Goal: Task Accomplishment & Management: Use online tool/utility

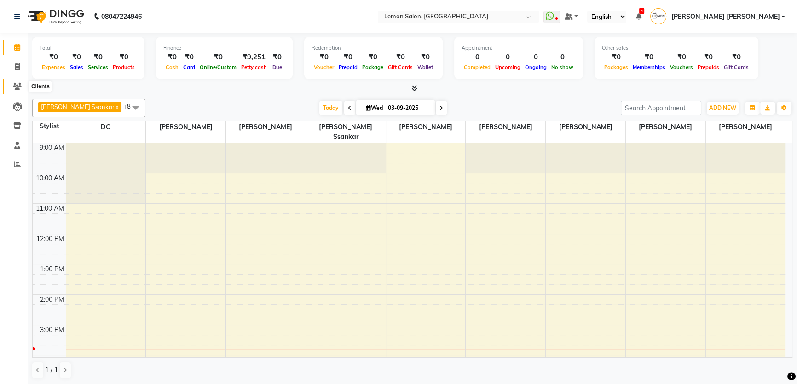
click at [13, 85] on icon at bounding box center [17, 86] width 9 height 7
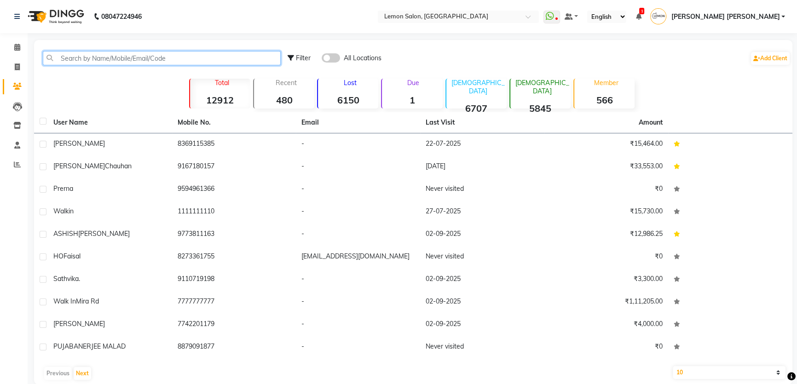
click at [122, 62] on input "text" at bounding box center [162, 58] width 238 height 14
click at [15, 63] on span at bounding box center [17, 67] width 16 height 11
select select "service"
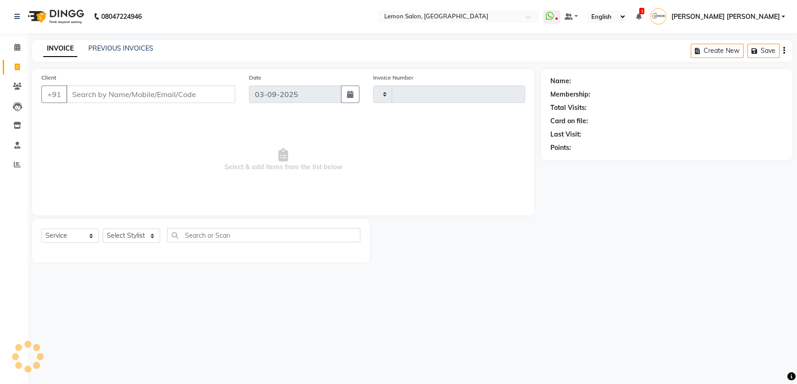
type input "1813"
select select "568"
click at [154, 233] on select "Select Stylist" at bounding box center [132, 236] width 58 height 14
click at [137, 236] on select "Select Stylist" at bounding box center [132, 236] width 58 height 14
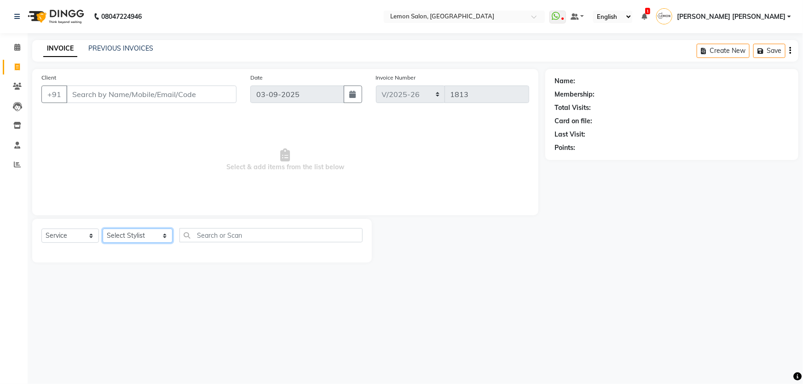
select select "7891"
click at [103, 229] on select "Select Stylist Adnan Shaikh Apoorva Ssankar Arshad Shaikh DC Imran shaikh Javed…" at bounding box center [138, 236] width 70 height 14
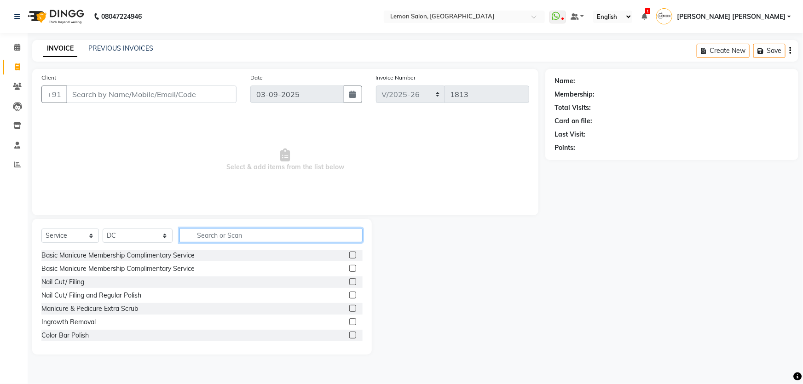
click at [209, 231] on input "text" at bounding box center [271, 235] width 184 height 14
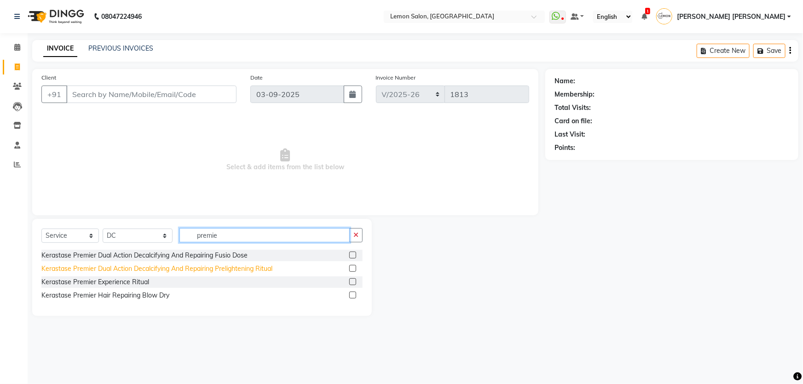
type input "premie"
click at [241, 271] on div "Kerastase Premier Dual Action Decalcifying And Repairing Prelightening Ritual" at bounding box center [156, 269] width 231 height 10
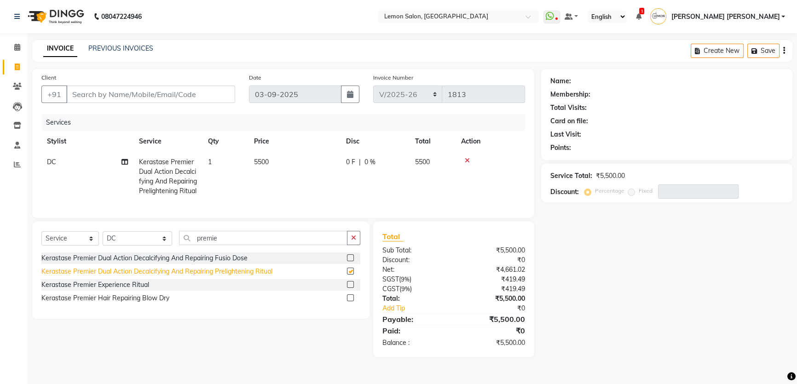
checkbox input "false"
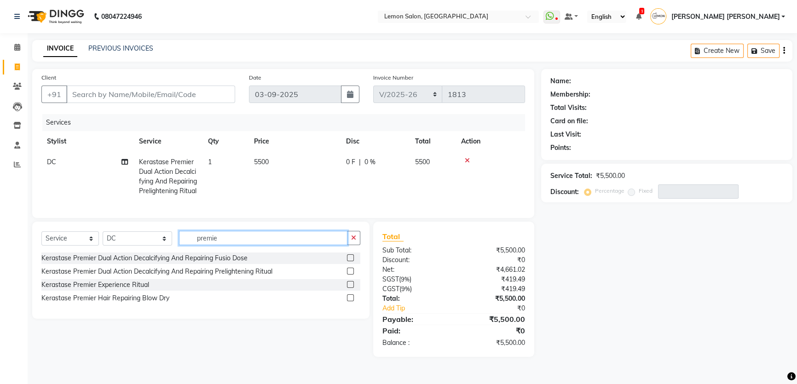
click at [244, 245] on input "premie" at bounding box center [263, 238] width 168 height 14
type input "m"
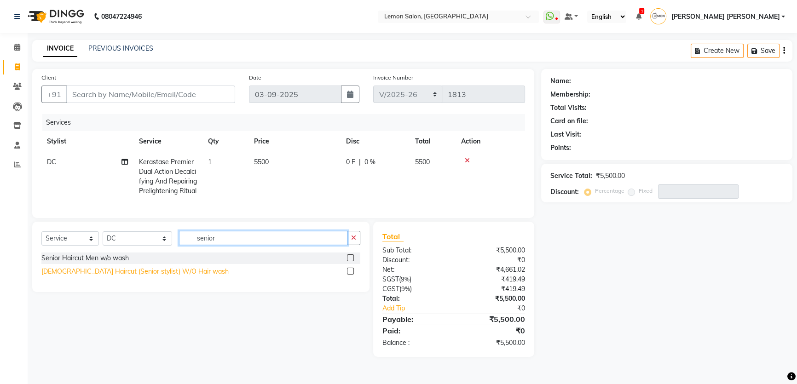
type input "senior"
click at [166, 277] on div "Female Haircut (Senior stylist) W/O Hair wash" at bounding box center [134, 272] width 187 height 10
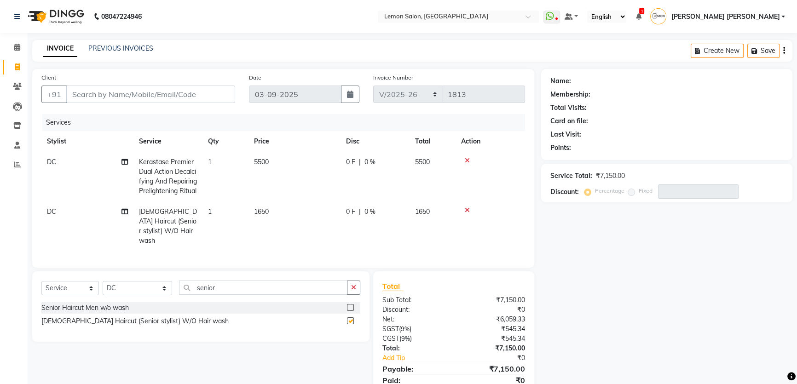
checkbox input "false"
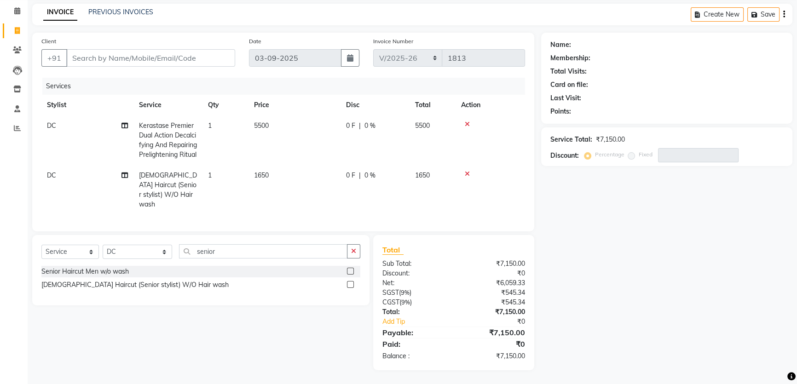
scroll to position [42, 0]
click at [224, 252] on input "senior" at bounding box center [263, 251] width 168 height 14
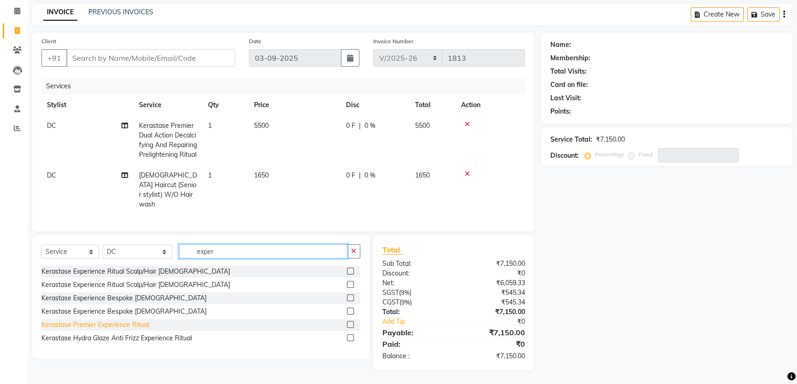
type input "exper"
click at [140, 322] on div "Kerastase Premier Experience Ritual" at bounding box center [95, 325] width 108 height 10
checkbox input "false"
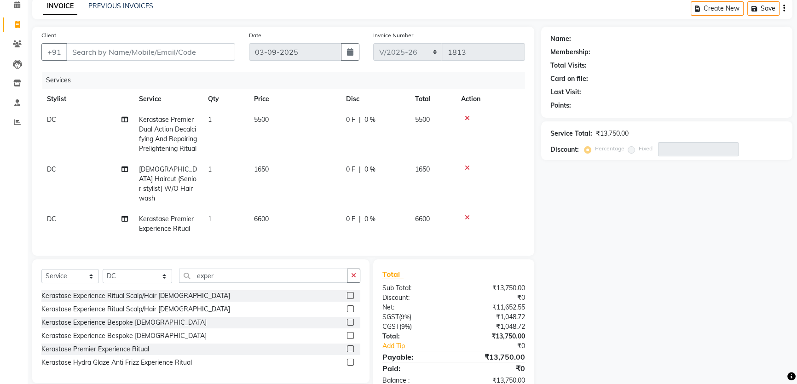
click at [465, 117] on icon at bounding box center [467, 118] width 5 height 6
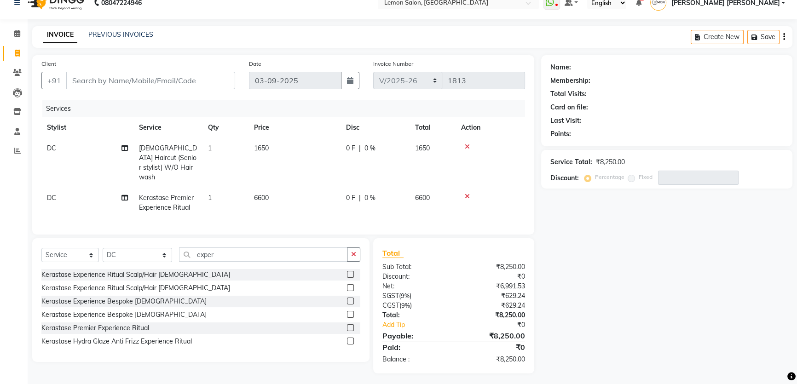
scroll to position [0, 6]
click at [239, 70] on div "Client +91" at bounding box center [139, 78] width 208 height 38
click at [208, 70] on div "Client +91" at bounding box center [139, 78] width 208 height 38
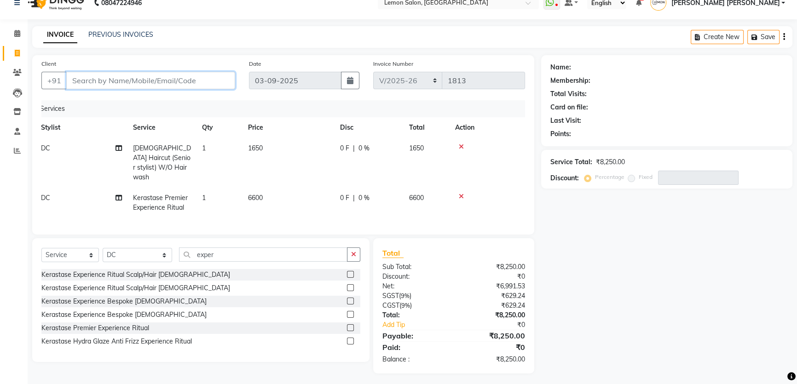
click at [207, 73] on input "Client" at bounding box center [150, 80] width 169 height 17
click at [202, 87] on input "Client" at bounding box center [150, 80] width 169 height 17
click at [187, 74] on input "Client" at bounding box center [150, 80] width 169 height 17
paste input "98672 50327"
type input "98672 50327"
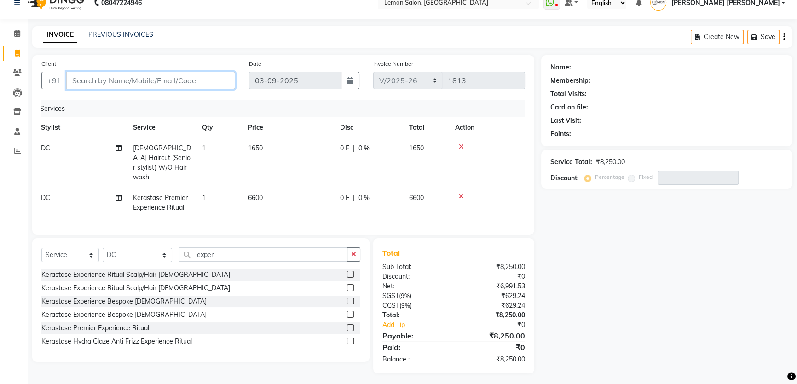
type input "0"
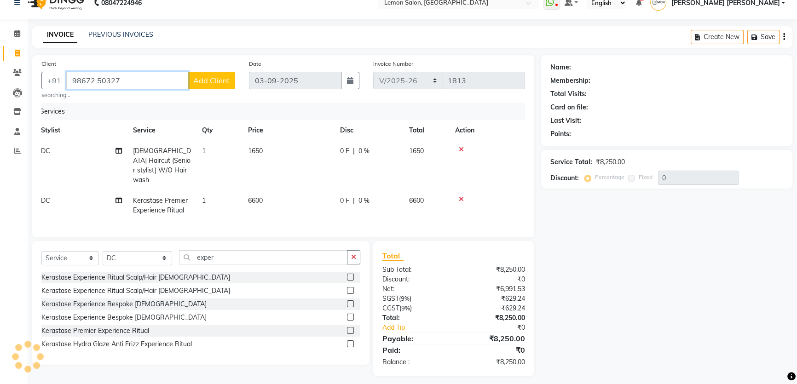
click at [101, 81] on input "98672 50327" at bounding box center [127, 80] width 122 height 17
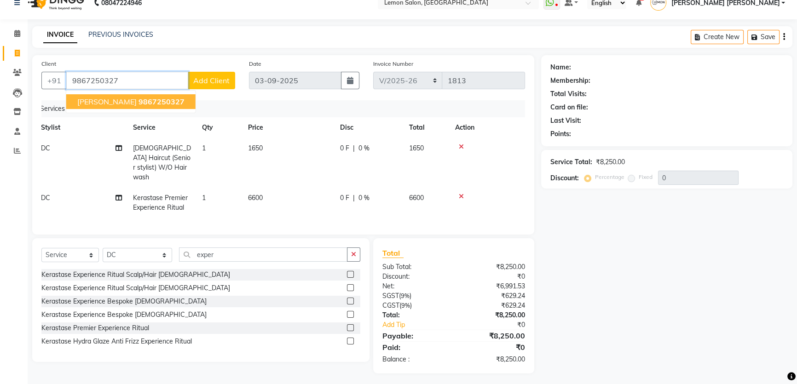
click at [75, 83] on input "9867250327" at bounding box center [127, 80] width 122 height 17
type input "9867250327"
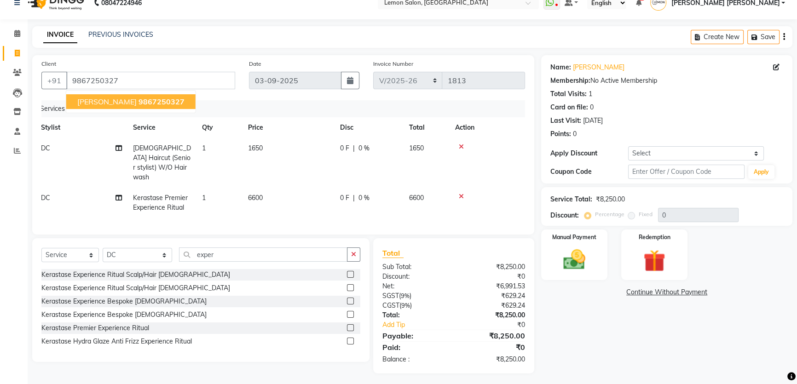
click at [96, 99] on span "AMITA SINGH" at bounding box center [106, 101] width 59 height 9
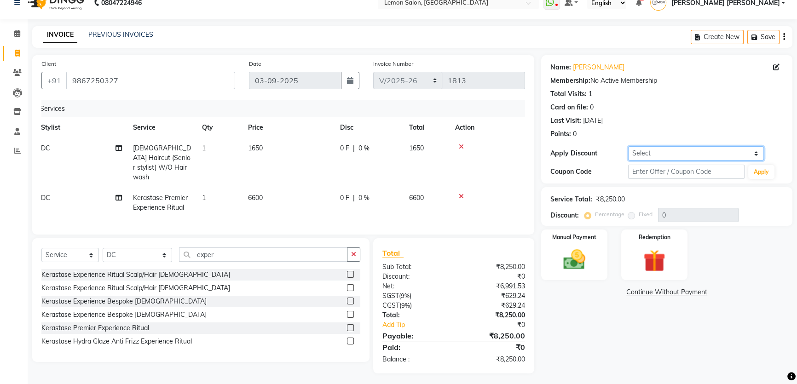
click at [652, 154] on select "Select Coupon → Abc" at bounding box center [696, 153] width 136 height 14
click at [663, 127] on div "Name: Amita Singh Membership: No Active Membership Total Visits: 1 Card on file…" at bounding box center [666, 99] width 233 height 80
drag, startPoint x: 697, startPoint y: 153, endPoint x: 699, endPoint y: 159, distance: 6.3
click at [697, 153] on select "Select Coupon → Abc" at bounding box center [696, 153] width 136 height 14
select select "1: Object"
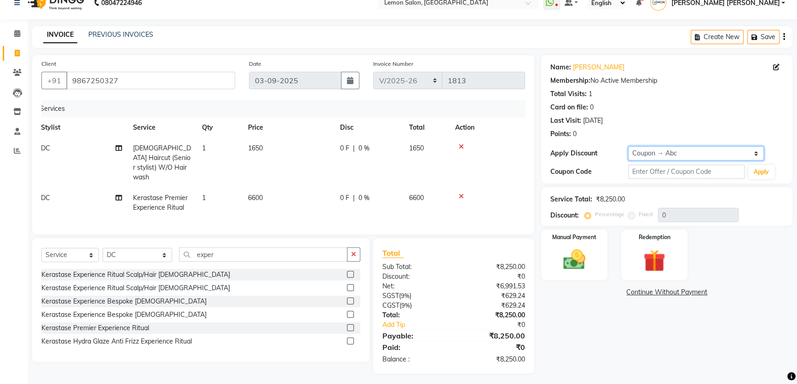
click at [628, 146] on select "Select Coupon → Abc" at bounding box center [696, 153] width 136 height 14
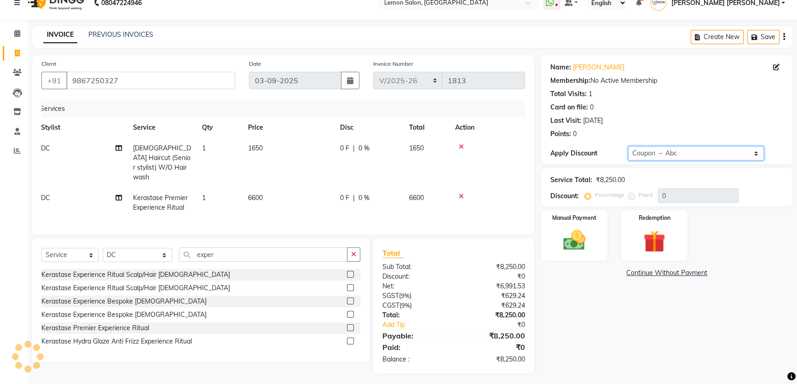
type input "20"
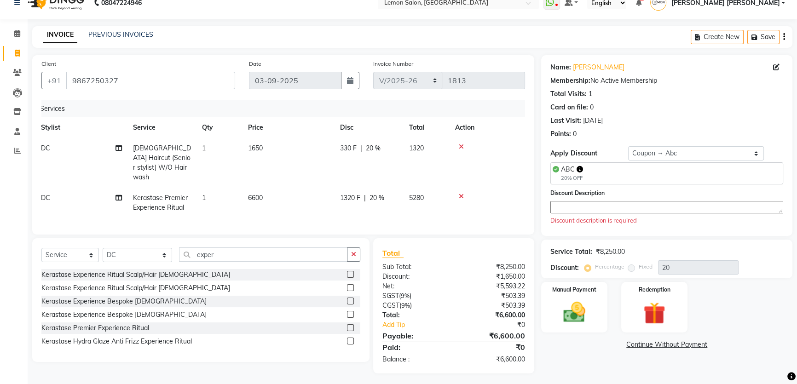
click at [645, 212] on textarea at bounding box center [666, 207] width 233 height 12
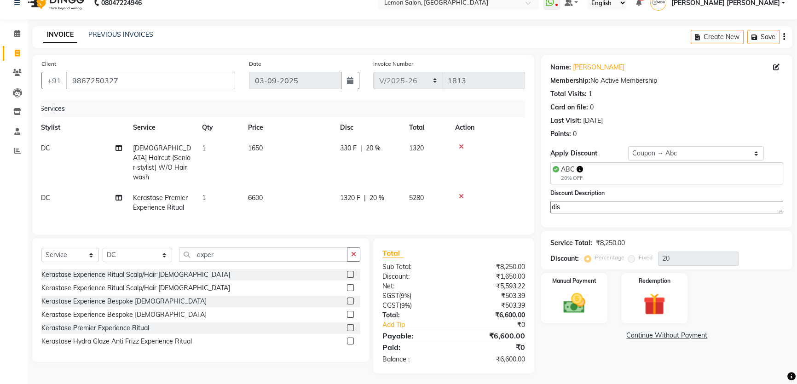
type textarea "dis"
click at [585, 64] on link "Amita Singh" at bounding box center [599, 68] width 52 height 10
click at [75, 156] on td "DC" at bounding box center [81, 163] width 92 height 50
select select "7891"
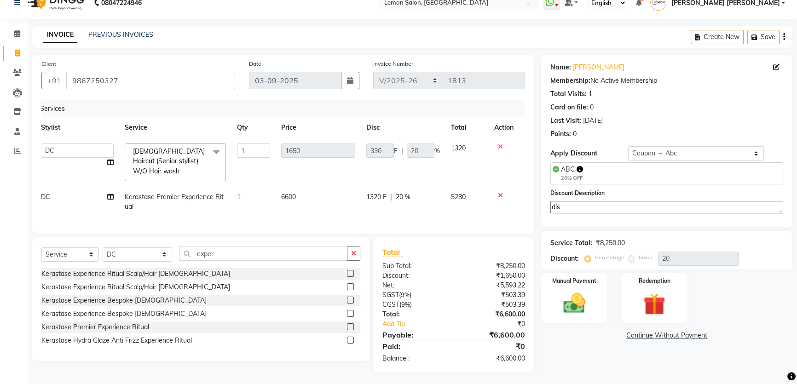
scroll to position [12, 0]
click at [123, 126] on th "Service" at bounding box center [175, 129] width 112 height 21
click at [74, 153] on select "Adnan Shaikh Apoorva Ssankar Arshad Shaikh DC Imran shaikh Javed Mansoori Kunja…" at bounding box center [77, 152] width 73 height 14
select select "30692"
click at [69, 188] on td "DC" at bounding box center [77, 203] width 84 height 30
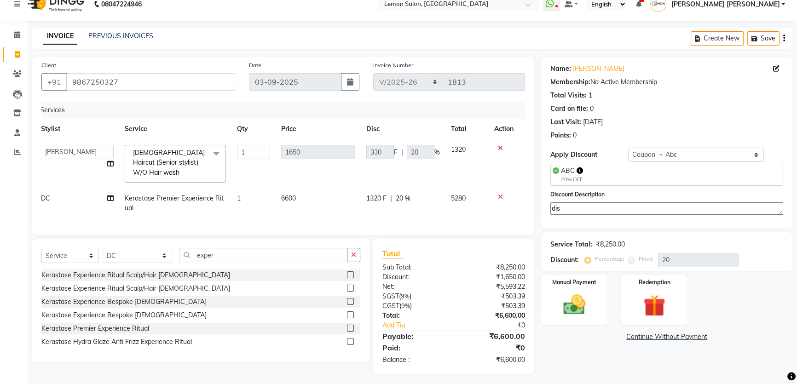
select select "7891"
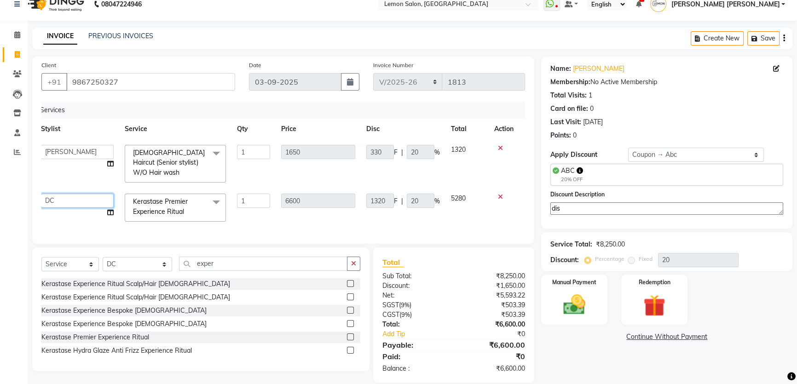
click at [68, 194] on select "Adnan Shaikh Apoorva Ssankar Arshad Shaikh DC Imran shaikh Javed Mansoori Kunja…" at bounding box center [77, 201] width 73 height 14
select select "30692"
click at [276, 133] on th "Price" at bounding box center [318, 129] width 85 height 21
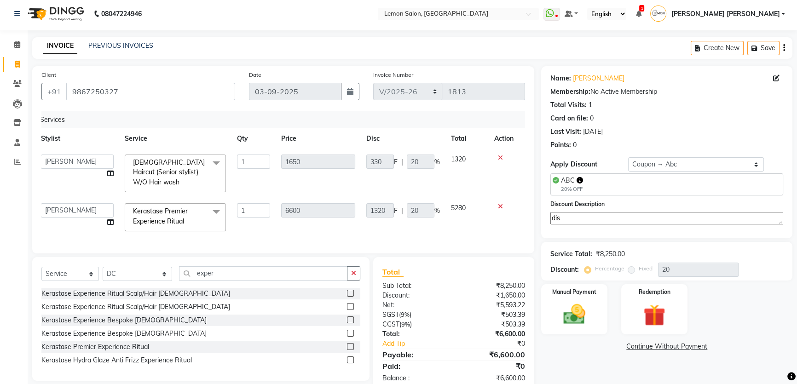
scroll to position [0, 0]
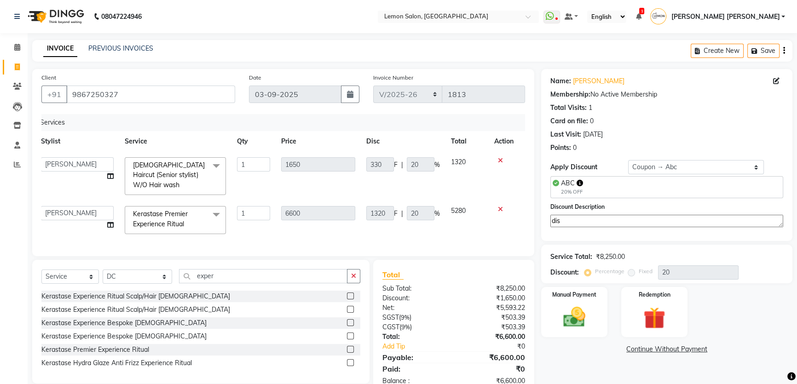
click at [355, 46] on div "INVOICE PREVIOUS INVOICES Create New Save" at bounding box center [412, 51] width 760 height 22
click at [524, 24] on nav "08047224946 Select Location × Lemon Salon, Mira Road WhatsApp Status ✕ Status: …" at bounding box center [398, 16] width 797 height 33
click at [547, 1] on nav "08047224946 Select Location × Lemon Salon, Mira Road WhatsApp Status ✕ Status: …" at bounding box center [398, 16] width 797 height 33
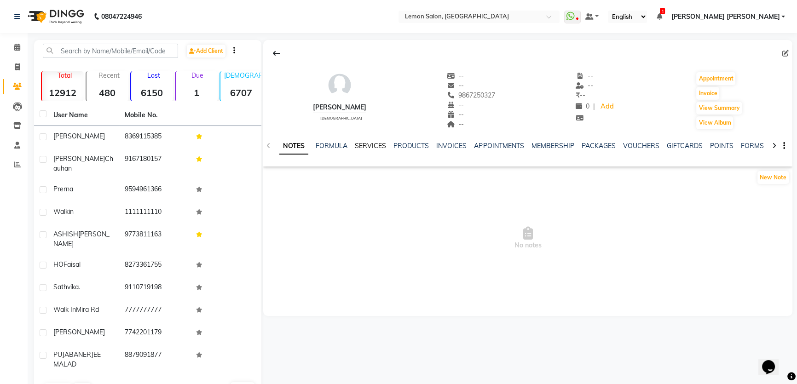
click at [369, 145] on link "SERVICES" at bounding box center [370, 146] width 31 height 8
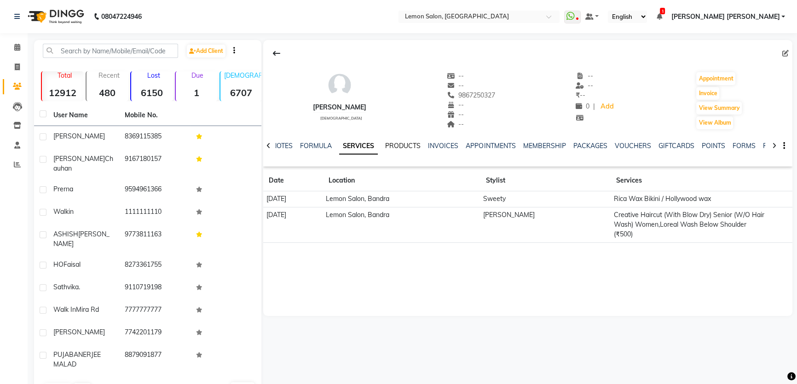
click at [414, 146] on link "PRODUCTS" at bounding box center [402, 146] width 35 height 8
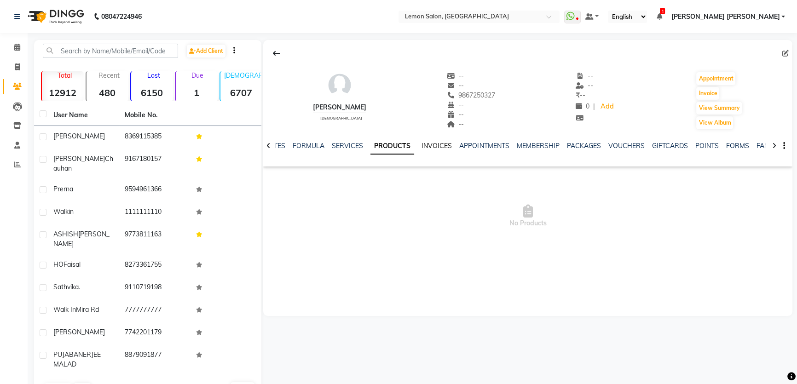
click at [438, 144] on link "INVOICES" at bounding box center [437, 146] width 30 height 8
click at [473, 147] on link "APPOINTMENTS" at bounding box center [476, 146] width 50 height 8
click at [515, 144] on link "MEMBERSHIP" at bounding box center [524, 146] width 43 height 8
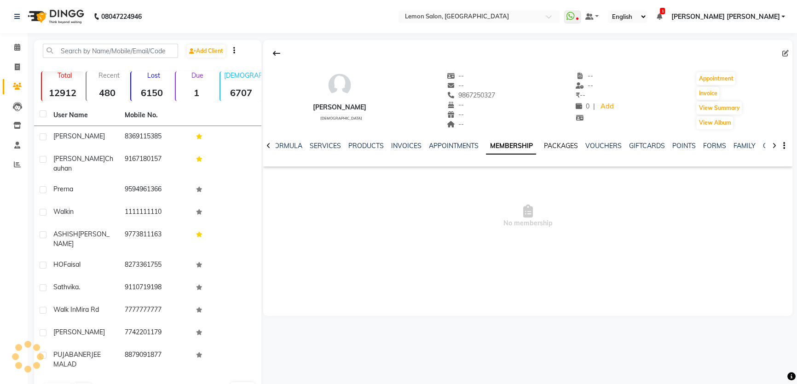
click at [568, 144] on link "PACKAGES" at bounding box center [560, 146] width 34 height 8
click at [613, 145] on ul "NOTES FORMULA SERVICES PRODUCTS INVOICES APPOINTMENTS MEMBERSHIP PACKAGES VOUCH…" at bounding box center [527, 146] width 584 height 10
click at [609, 143] on link "VOUCHERS" at bounding box center [596, 146] width 36 height 8
click at [308, 144] on link "SERVICES" at bounding box center [310, 146] width 31 height 8
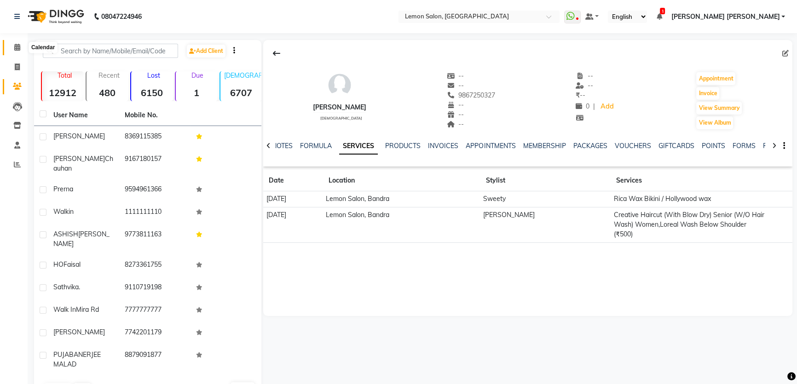
click at [17, 47] on icon at bounding box center [17, 47] width 6 height 7
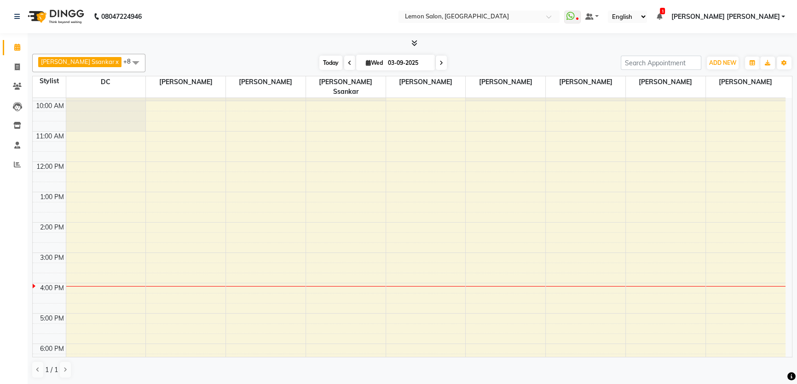
scroll to position [41, 0]
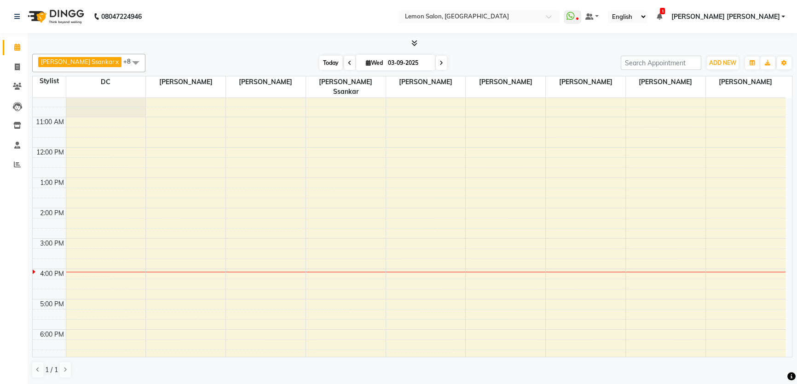
click at [319, 59] on span "Today" at bounding box center [330, 63] width 23 height 14
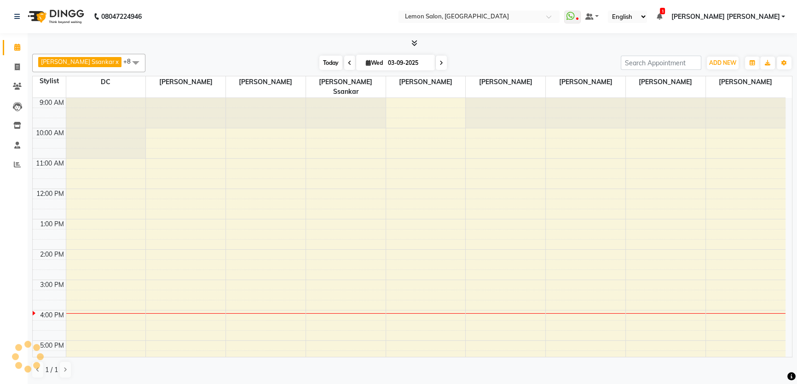
scroll to position [154, 0]
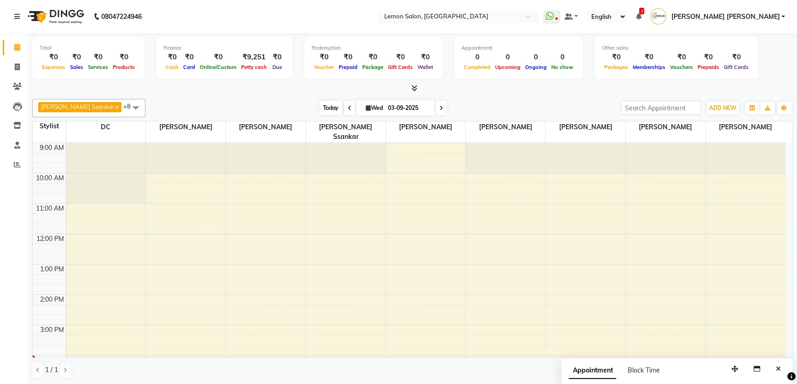
scroll to position [152, 0]
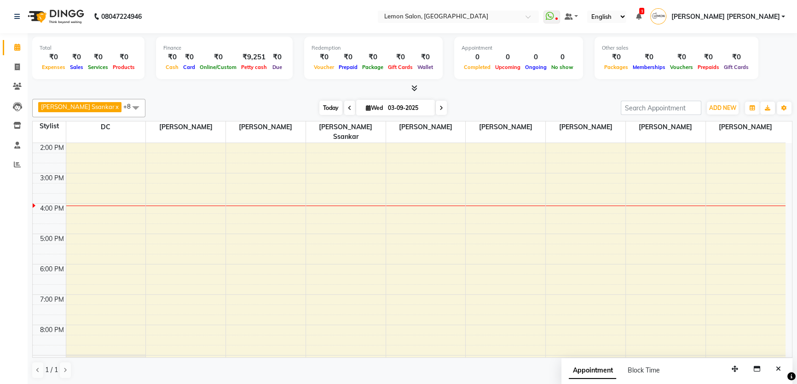
click at [326, 105] on span "Today" at bounding box center [330, 108] width 23 height 14
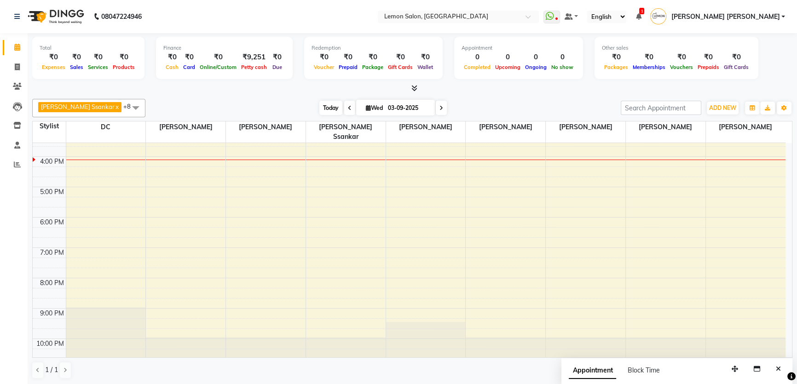
click at [319, 102] on span "Today" at bounding box center [330, 108] width 23 height 14
click at [234, 5] on nav "08047224946 Select Location × Lemon Salon, Mira Road WhatsApp Status ✕ Status: …" at bounding box center [398, 16] width 797 height 33
click at [266, 28] on nav "08047224946 Select Location × Lemon Salon, Mira Road WhatsApp Status ✕ Status: …" at bounding box center [398, 16] width 797 height 33
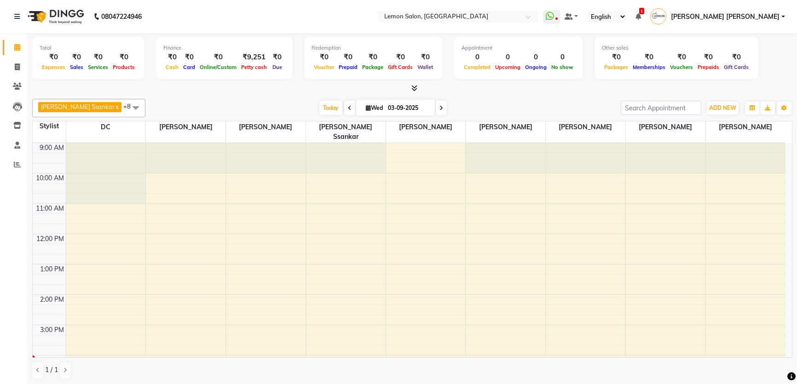
click at [319, 101] on span "Today" at bounding box center [330, 108] width 23 height 14
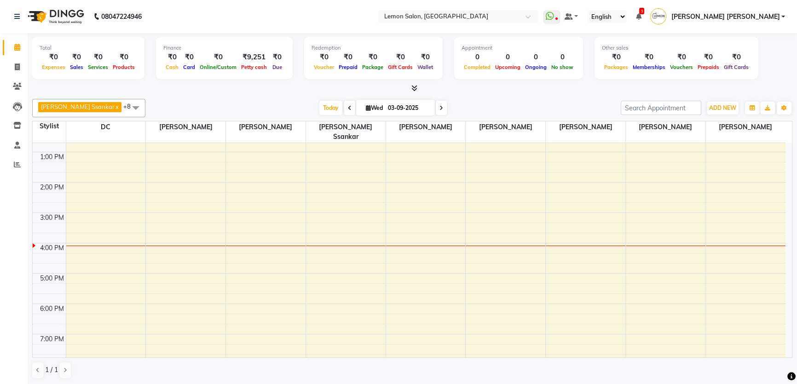
scroll to position [199, 0]
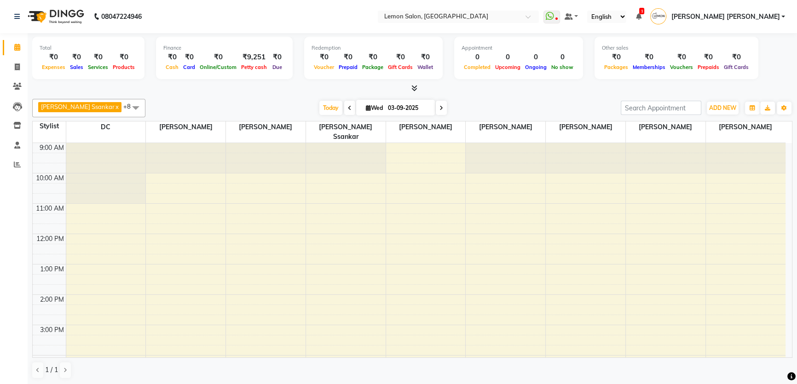
scroll to position [199, 0]
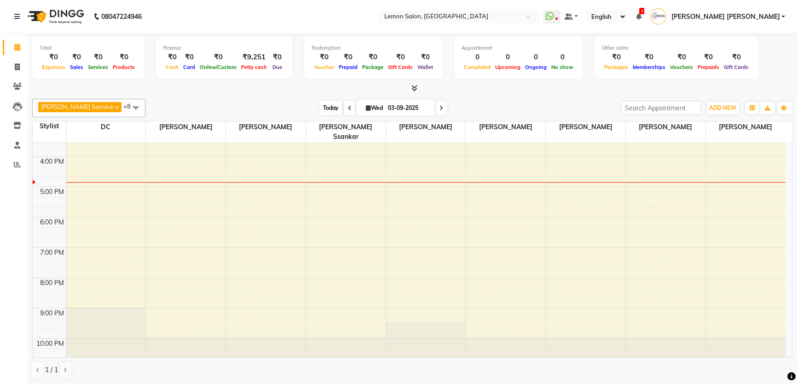
click at [319, 105] on span "Today" at bounding box center [330, 108] width 23 height 14
click at [400, 182] on div at bounding box center [426, 182] width 80 height 0
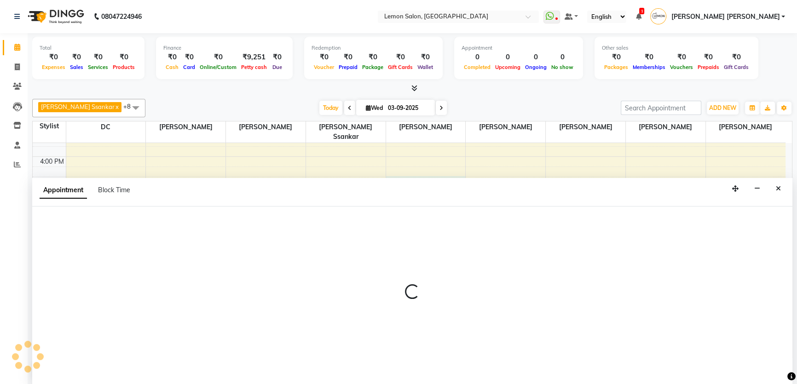
scroll to position [0, 0]
click at [777, 191] on icon "Close" at bounding box center [778, 188] width 5 height 6
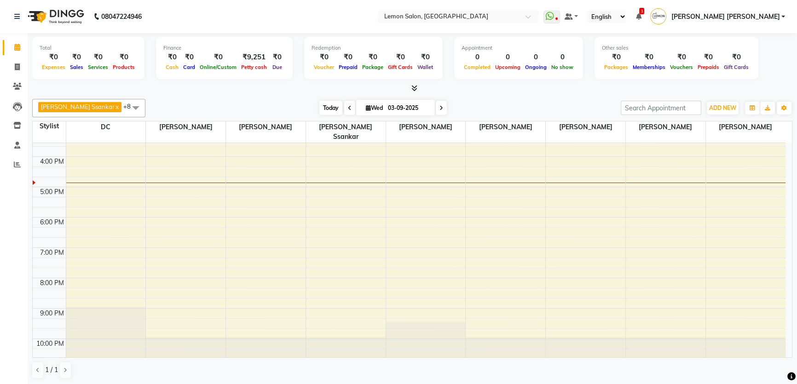
click at [319, 110] on span "Today" at bounding box center [330, 108] width 23 height 14
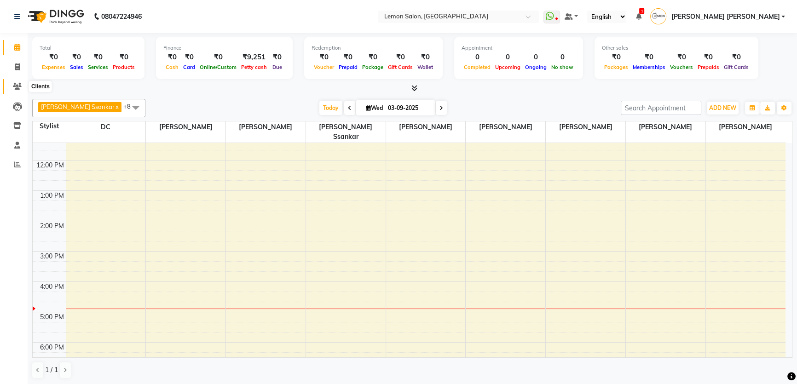
click at [20, 89] on icon at bounding box center [17, 86] width 9 height 7
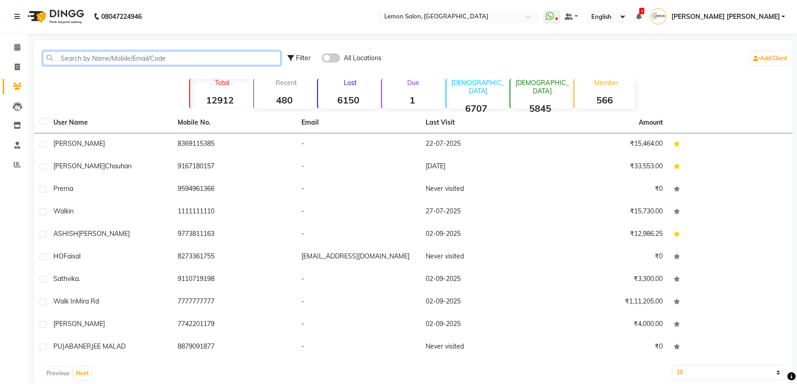
click at [106, 62] on input "text" at bounding box center [162, 58] width 238 height 14
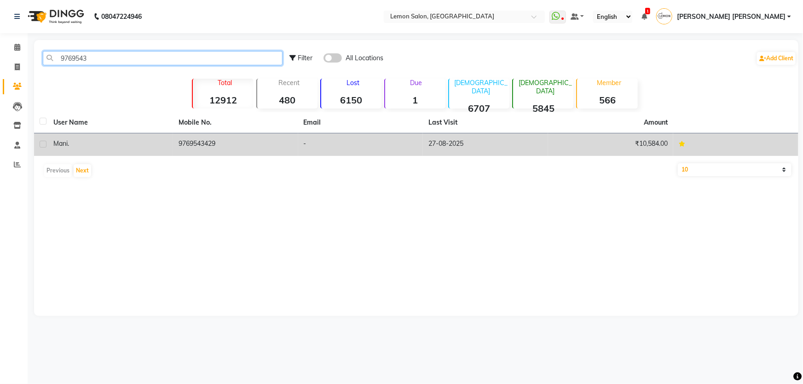
type input "9769543"
click at [63, 139] on span "Mani" at bounding box center [60, 143] width 14 height 8
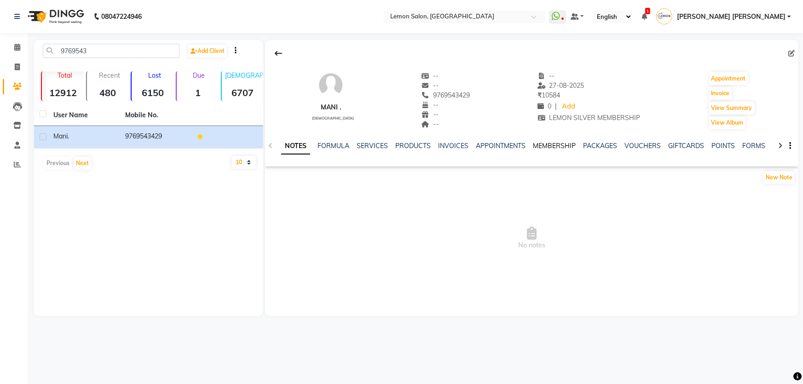
click at [537, 145] on link "MEMBERSHIP" at bounding box center [554, 146] width 43 height 8
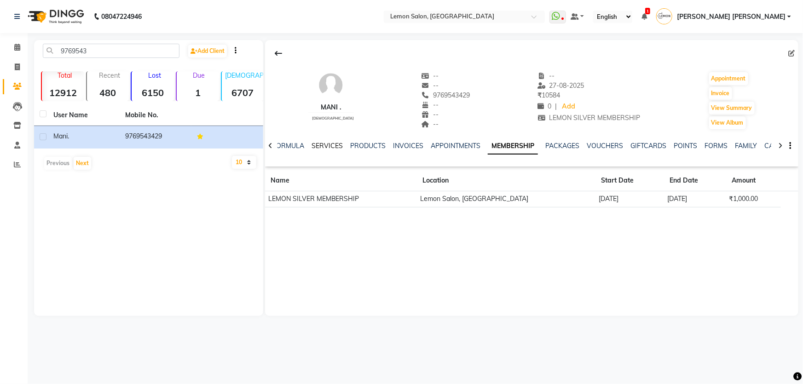
click at [332, 148] on link "SERVICES" at bounding box center [327, 146] width 31 height 8
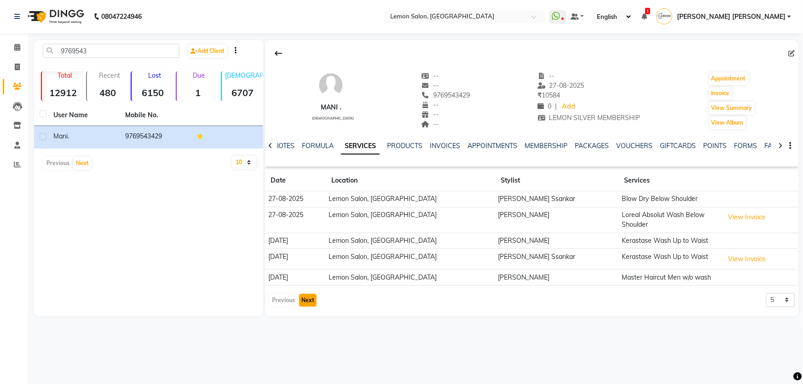
click at [305, 298] on button "Next" at bounding box center [307, 300] width 17 height 13
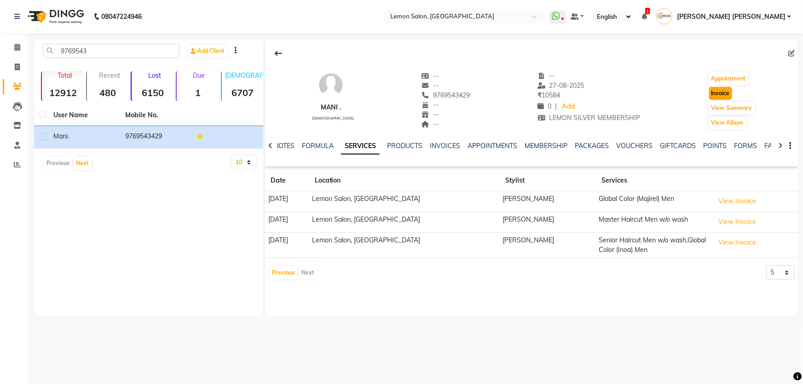
click at [718, 91] on button "Invoice" at bounding box center [720, 93] width 23 height 13
select select "568"
select select "service"
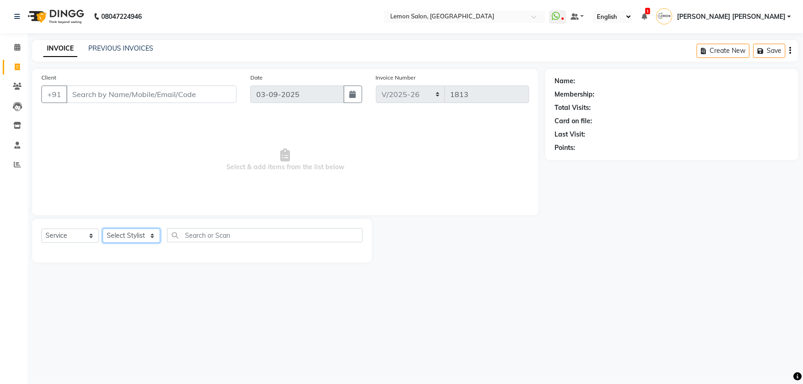
click at [124, 239] on select "Select Stylist" at bounding box center [132, 236] width 58 height 14
type input "9769543429"
select select "1: Object"
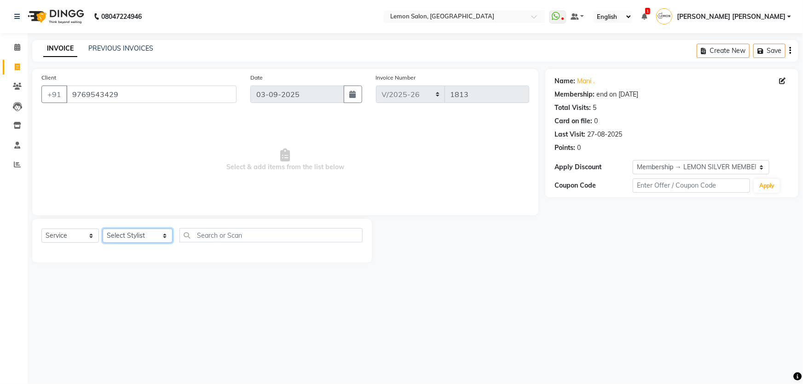
select select "7891"
click at [103, 229] on select "Select Stylist Adnan Shaikh Apoorva Ssankar Arshad Shaikh DC Imran shaikh Javed…" at bounding box center [138, 236] width 70 height 14
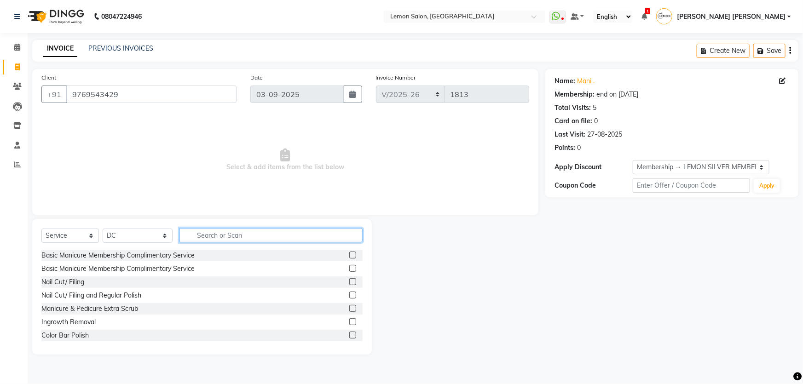
click at [211, 237] on input "text" at bounding box center [271, 235] width 184 height 14
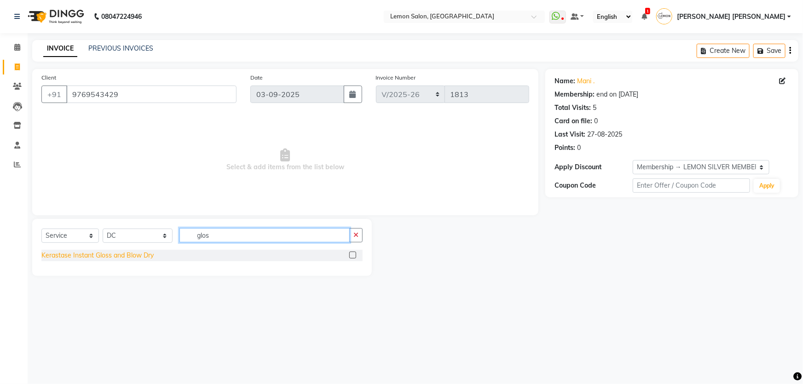
type input "glos"
click at [147, 252] on div "Kerastase Instant Gloss and Blow Dry" at bounding box center [97, 256] width 112 height 10
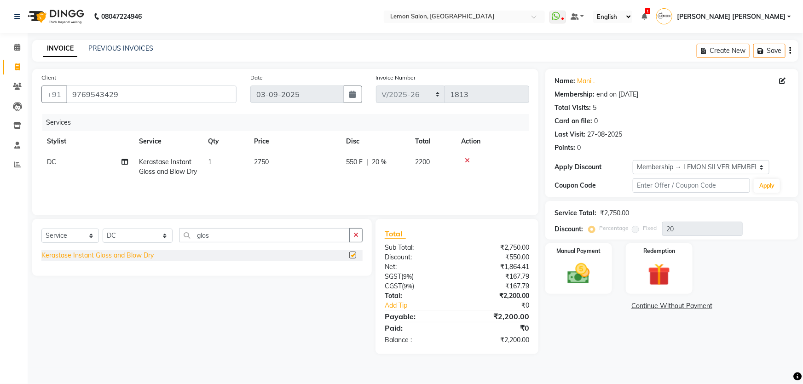
checkbox input "false"
click at [218, 233] on input "glos" at bounding box center [264, 235] width 171 height 14
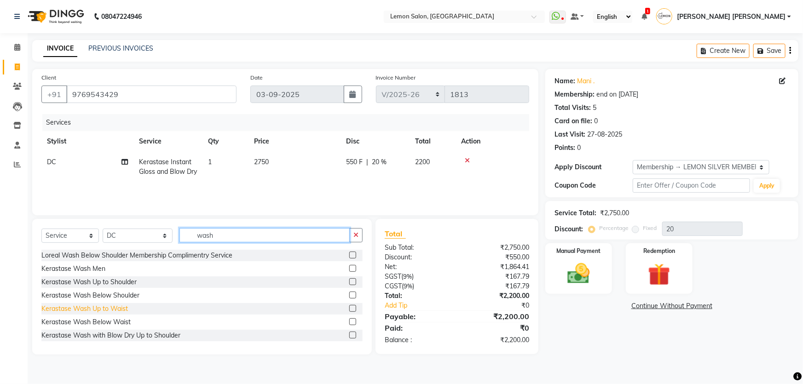
type input "wash"
click at [90, 308] on div "Kerastase Wash Up to Waist" at bounding box center [84, 309] width 87 height 10
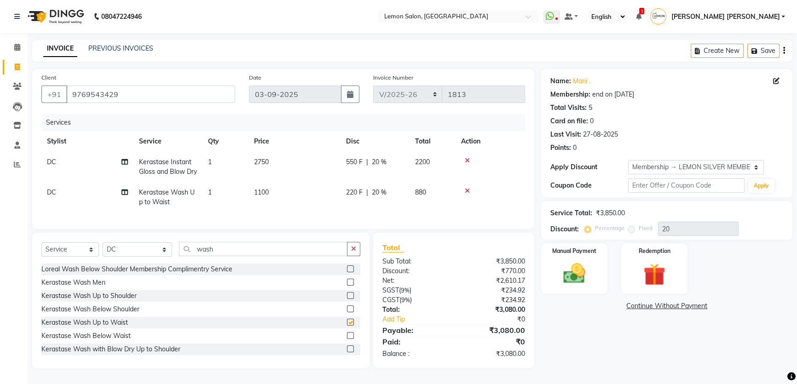
checkbox input "false"
click at [234, 256] on input "wash" at bounding box center [263, 249] width 168 height 14
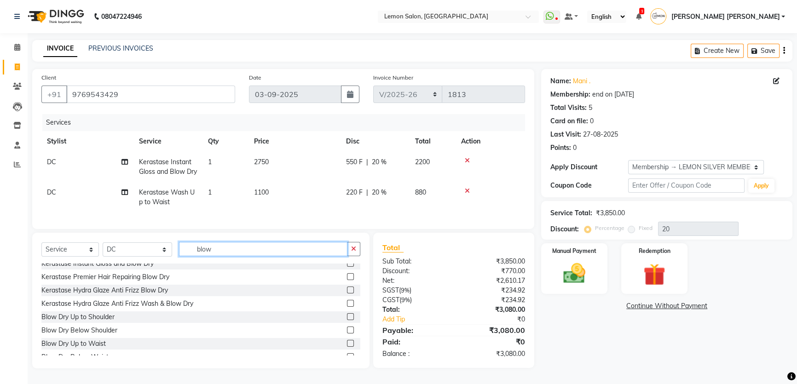
scroll to position [68, 0]
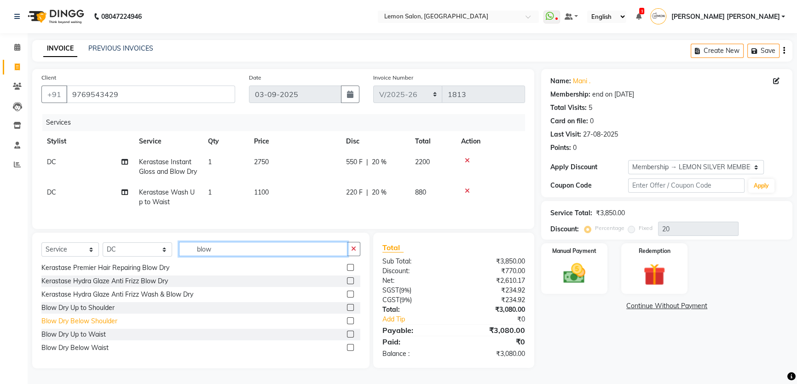
type input "blow"
click at [105, 326] on div "Blow Dry Below Shoulder" at bounding box center [79, 322] width 76 height 10
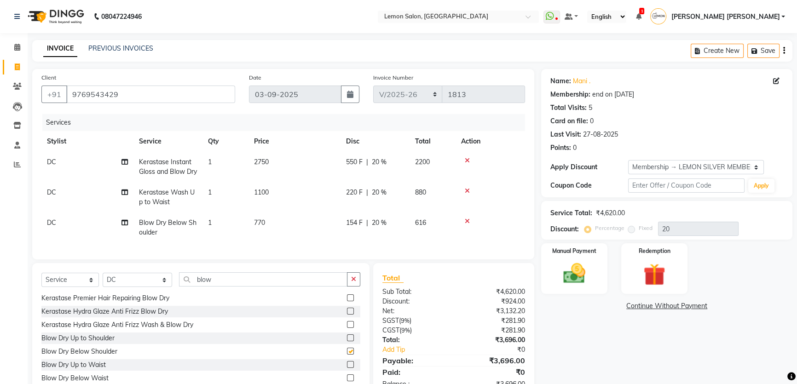
checkbox input "false"
drag, startPoint x: 77, startPoint y: 377, endPoint x: 202, endPoint y: 357, distance: 126.8
click at [78, 370] on div "Blow Dry Up to Waist" at bounding box center [73, 365] width 64 height 10
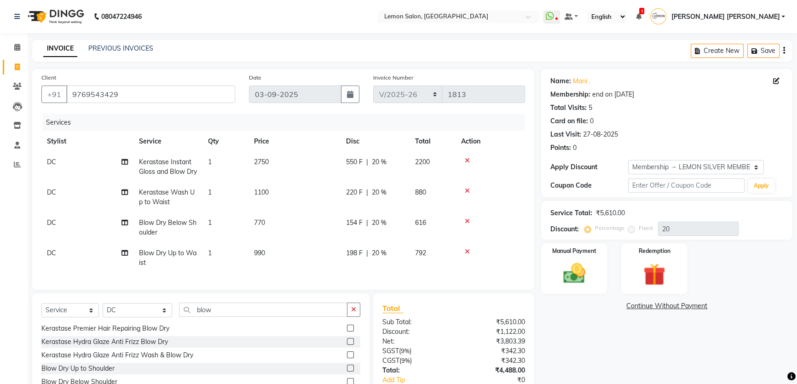
checkbox input "false"
click at [468, 225] on icon at bounding box center [467, 221] width 5 height 6
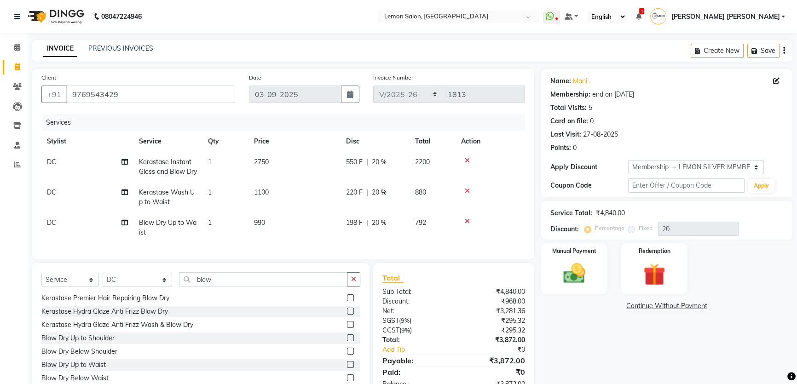
click at [563, 128] on div "Name: Mani . Membership: end on 09-03-2026 Total Visits: 5 Card on file: 0 Last…" at bounding box center [666, 113] width 233 height 80
click at [575, 127] on div "Name: Mani . Membership: end on 09-03-2026 Total Visits: 5 Card on file: 0 Last…" at bounding box center [666, 113] width 233 height 80
click at [703, 163] on select "Select Membership → LEMON SILVER MEMBERSHIP Coupon → Abc" at bounding box center [696, 167] width 136 height 14
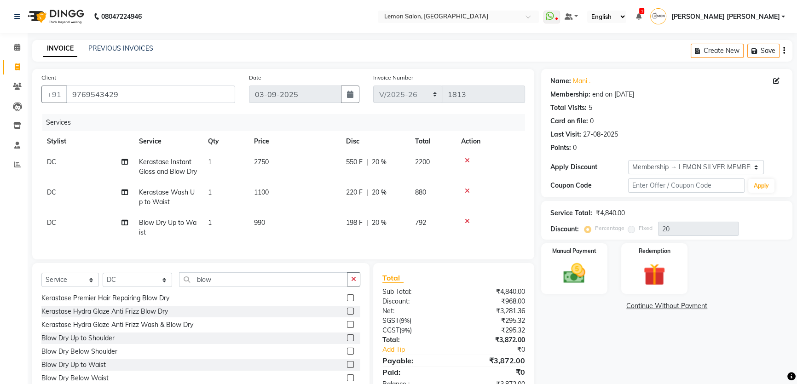
click at [697, 140] on div "Name: Mani . Membership: end on 09-03-2026 Total Visits: 5 Card on file: 0 Last…" at bounding box center [666, 113] width 233 height 80
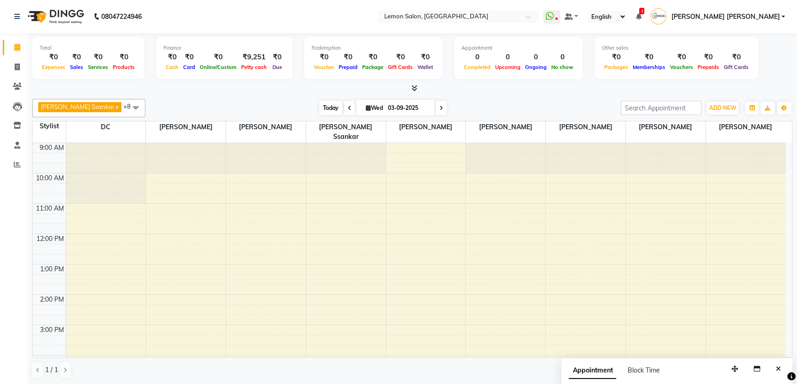
scroll to position [199, 0]
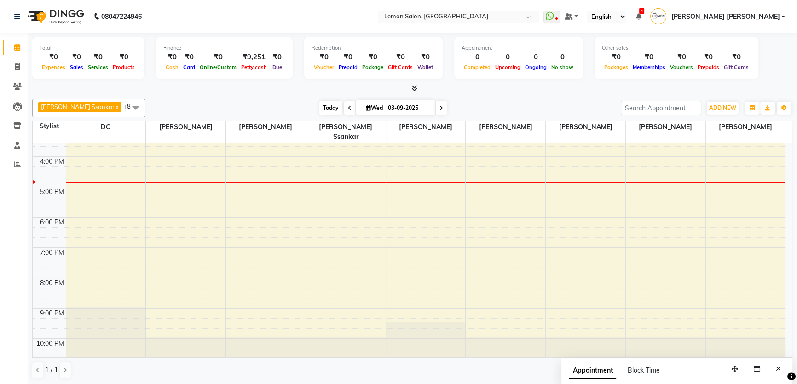
click at [319, 111] on span "Today" at bounding box center [330, 108] width 23 height 14
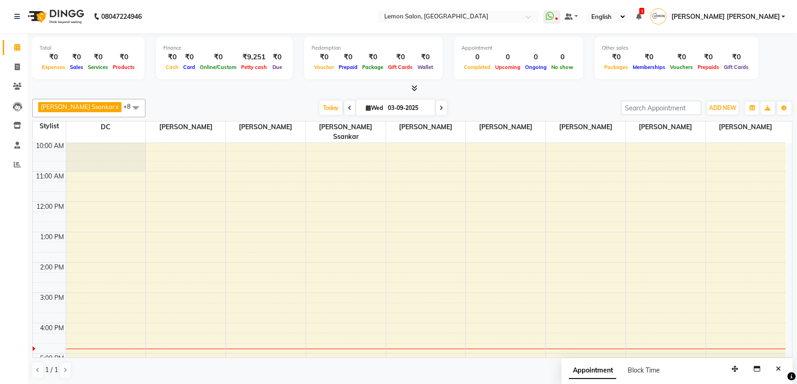
scroll to position [32, 0]
click at [779, 370] on icon "Close" at bounding box center [778, 369] width 5 height 6
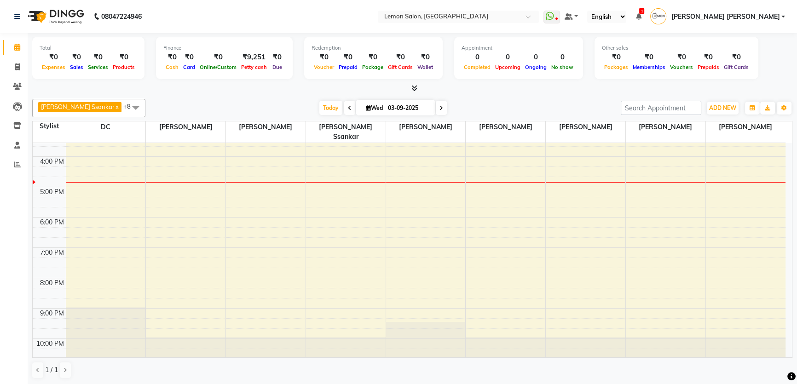
scroll to position [0, 0]
click at [319, 103] on span "Today" at bounding box center [330, 108] width 23 height 14
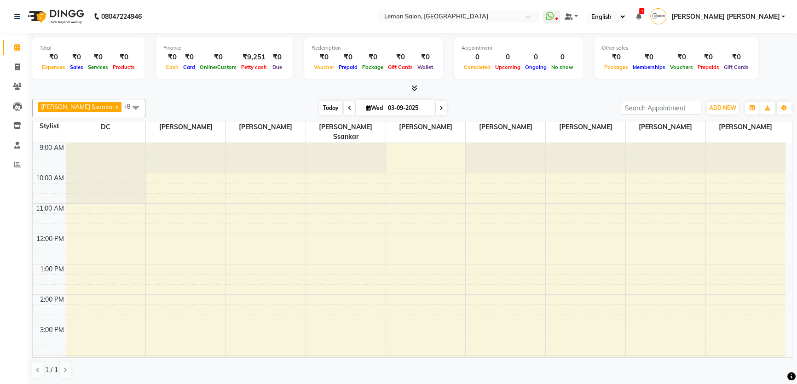
click at [319, 105] on span "Today" at bounding box center [330, 108] width 23 height 14
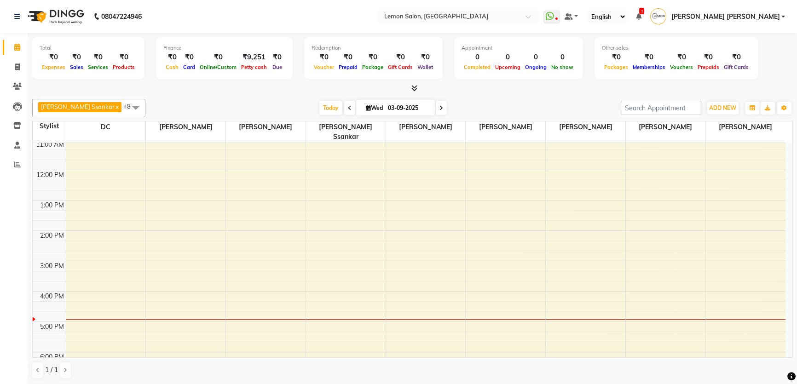
scroll to position [199, 0]
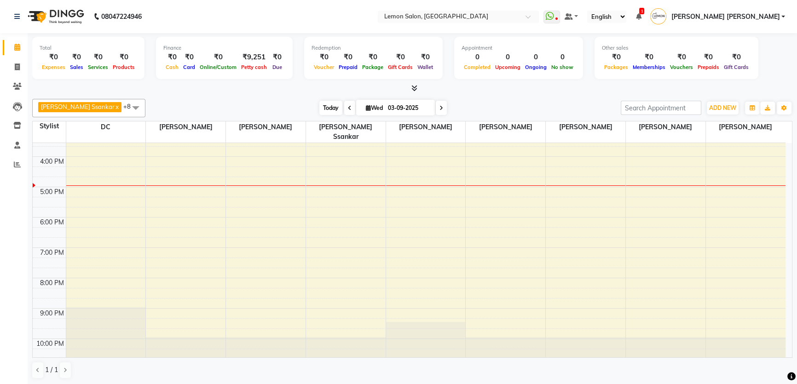
click at [319, 104] on span "Today" at bounding box center [330, 108] width 23 height 14
click at [354, 15] on nav "08047224946 Select Location × [GEOGRAPHIC_DATA] WhatsApp Status ✕ Status: Disco…" at bounding box center [398, 16] width 797 height 33
click at [319, 108] on span "Today" at bounding box center [330, 108] width 23 height 14
